Goal: Transaction & Acquisition: Purchase product/service

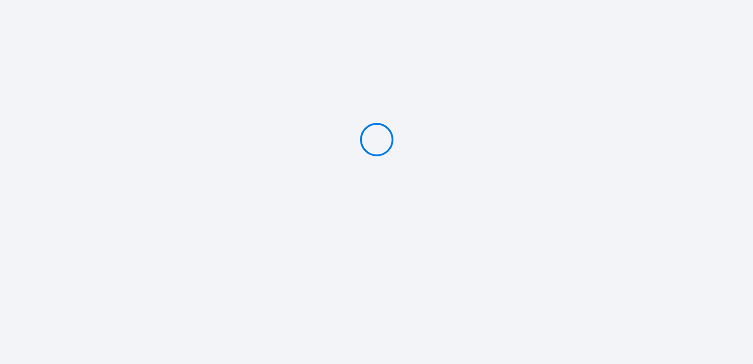
type input "Deposit 300 €"
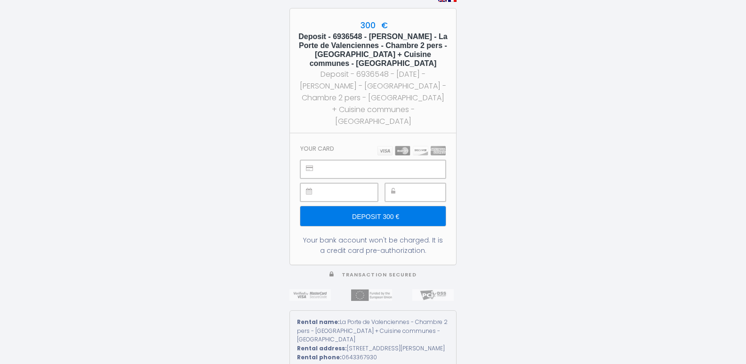
click at [385, 206] on input "Deposit 300 €" at bounding box center [372, 216] width 145 height 20
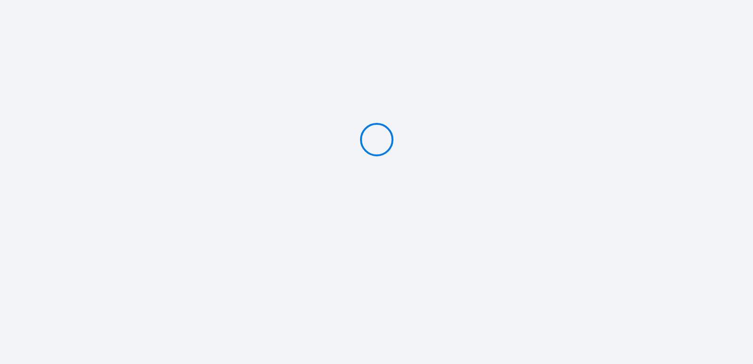
type input "Deposit 300 €"
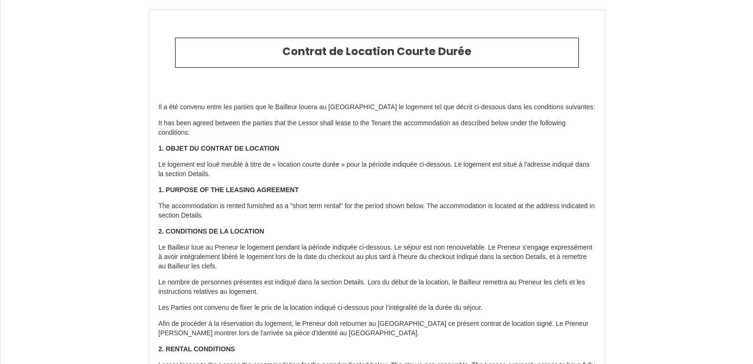
type input "[PHONE_NUMBER]"
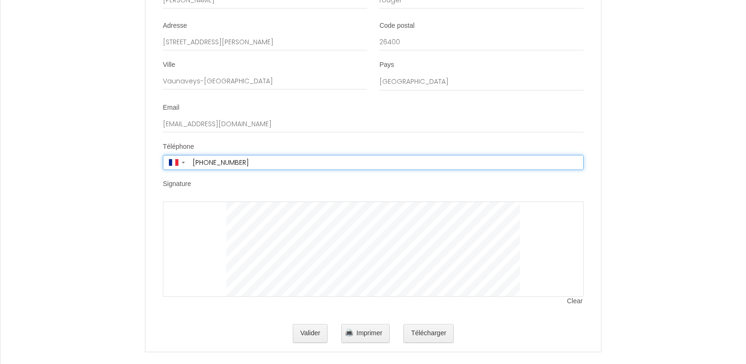
scroll to position [1871, 0]
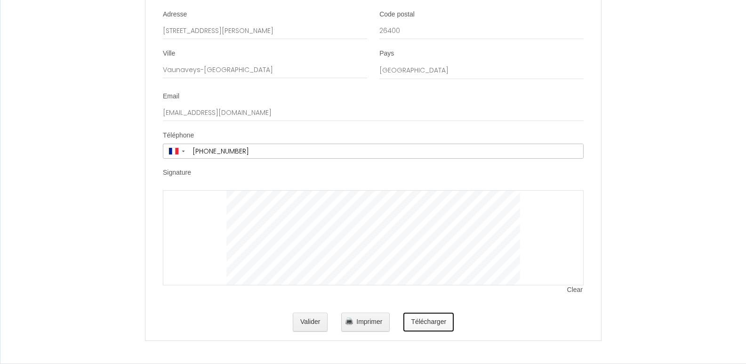
click at [435, 322] on button "Télécharger" at bounding box center [428, 321] width 50 height 19
